Goal: Find specific page/section: Find specific page/section

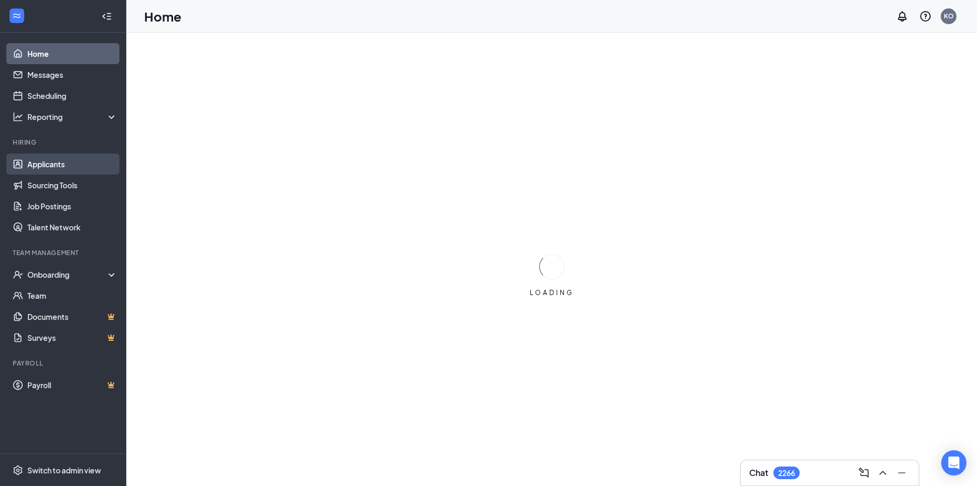
click at [50, 165] on link "Applicants" at bounding box center [72, 164] width 90 height 21
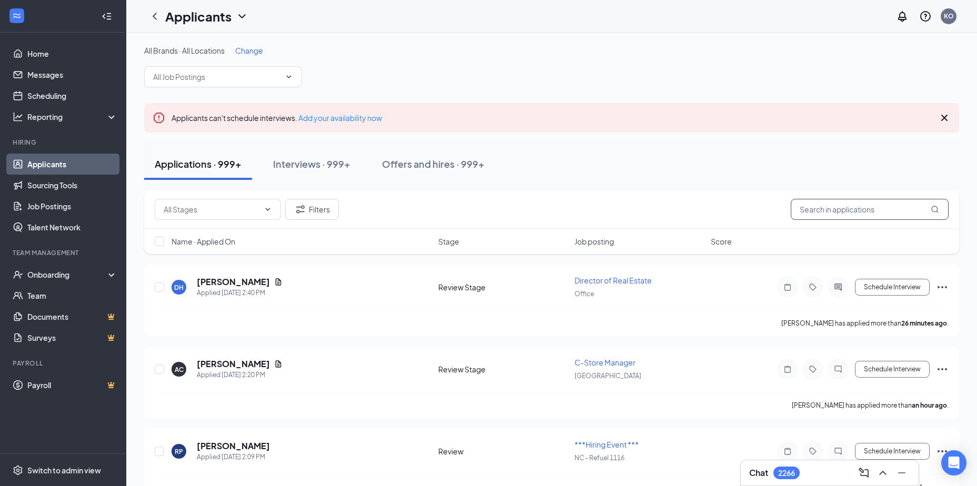
click at [809, 206] on input "text" at bounding box center [870, 209] width 158 height 21
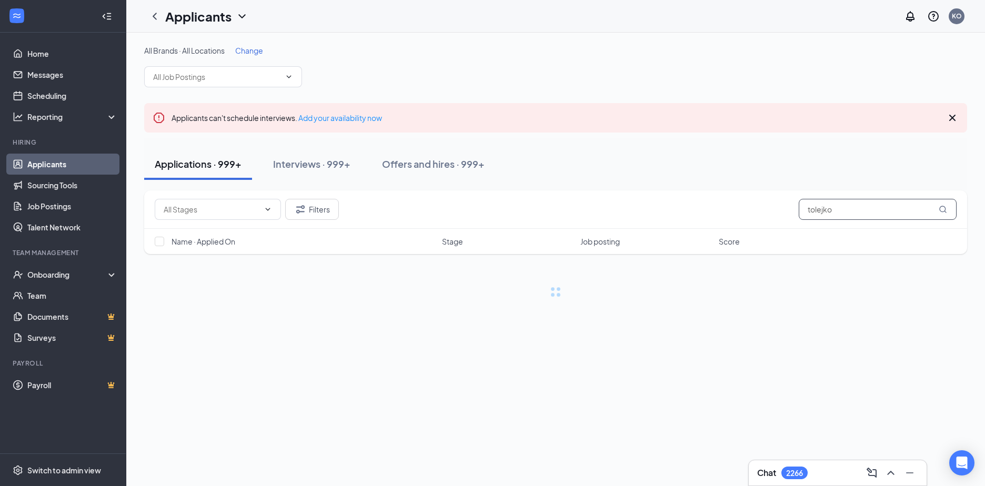
type input "tolejko"
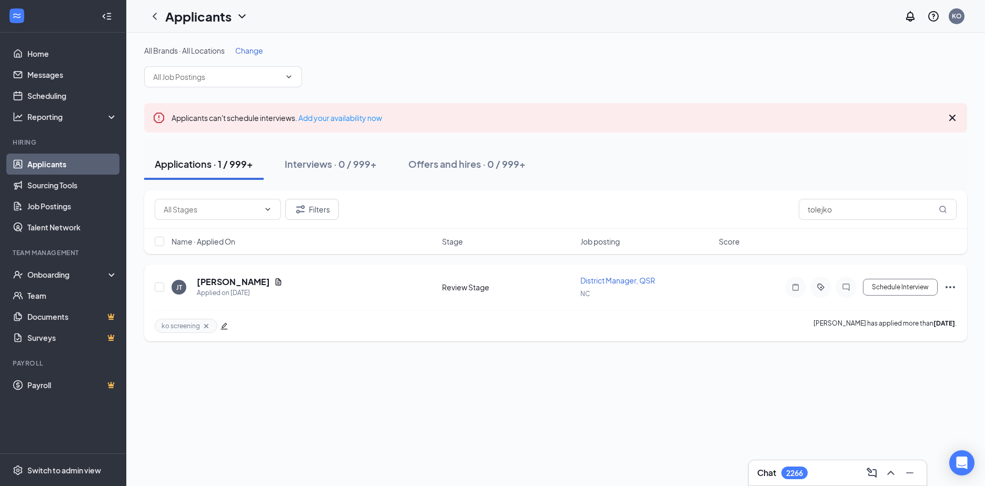
click at [206, 325] on icon "Cross" at bounding box center [206, 326] width 8 height 8
